Goal: Information Seeking & Learning: Learn about a topic

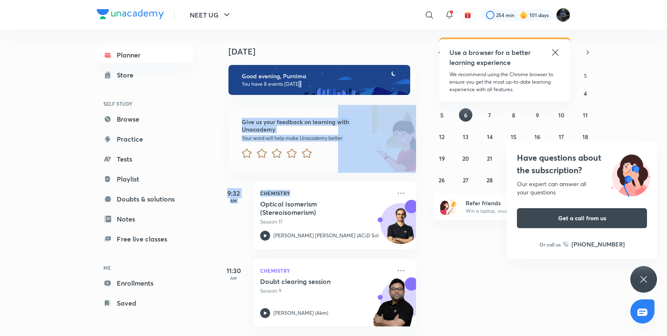
drag, startPoint x: 413, startPoint y: 90, endPoint x: 426, endPoint y: 229, distance: 138.9
click at [426, 229] on div "[DATE] Good evening, Purnima You have 8 events [DATE] Give us your feedback on …" at bounding box center [441, 183] width 448 height 306
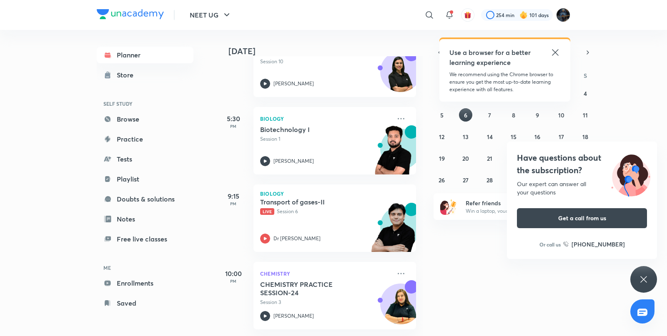
scroll to position [470, 0]
click at [261, 234] on icon at bounding box center [265, 239] width 10 height 10
